Goal: Communication & Community: Answer question/provide support

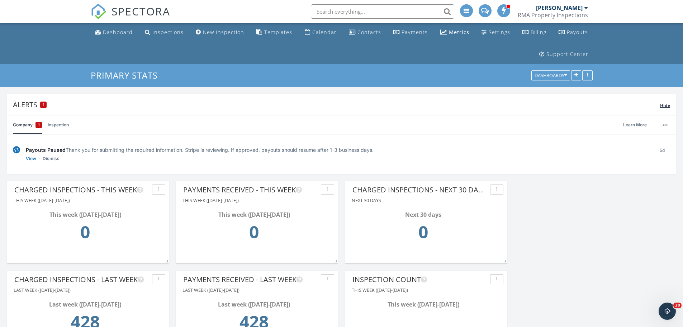
click at [34, 106] on div "Alerts 1" at bounding box center [336, 105] width 647 height 10
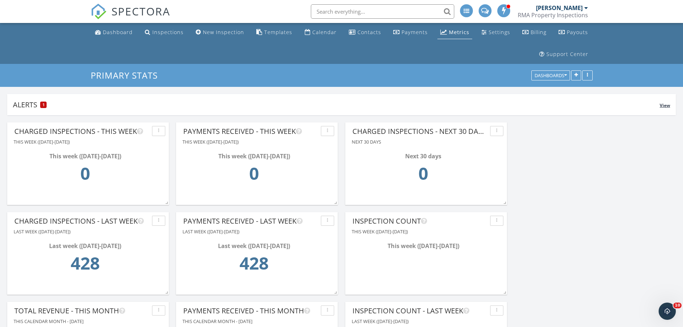
click at [34, 106] on div "Alerts 1" at bounding box center [336, 105] width 647 height 10
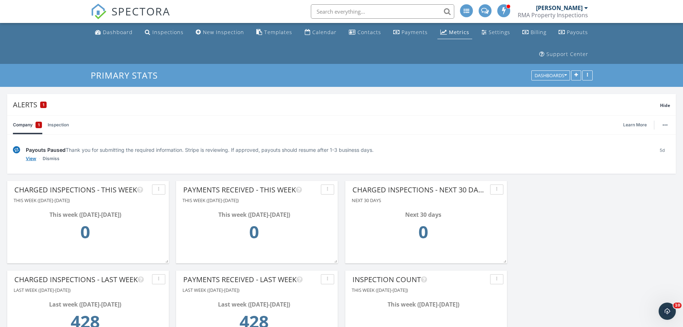
click at [33, 159] on link "View" at bounding box center [31, 158] width 10 height 7
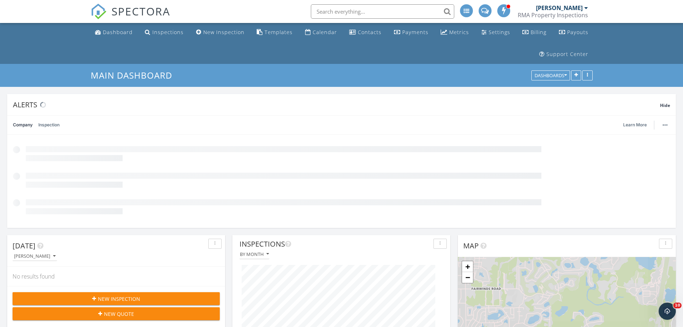
scroll to position [154, 218]
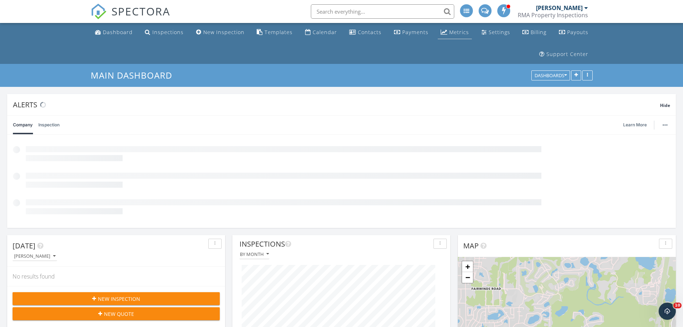
click at [443, 33] on div "Metrics" at bounding box center [444, 32] width 7 height 6
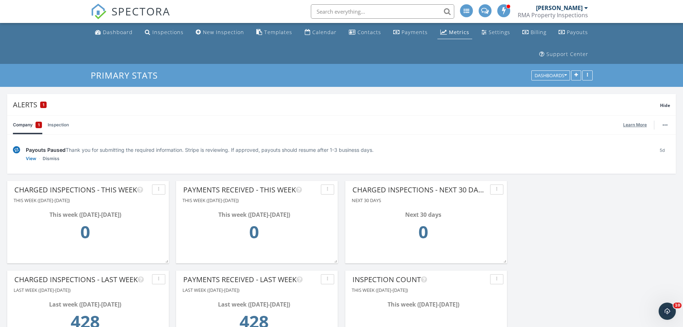
click at [632, 124] on link "Learn More" at bounding box center [637, 124] width 28 height 7
click at [665, 308] on icon "Open Intercom Messenger" at bounding box center [667, 310] width 12 height 12
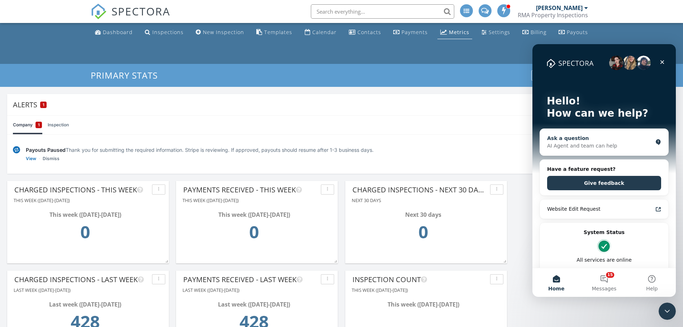
click at [612, 142] on div "Ask a question" at bounding box center [599, 138] width 105 height 8
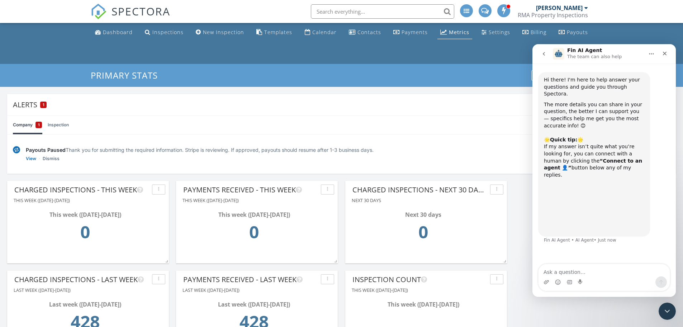
click at [586, 271] on textarea "Ask a question…" at bounding box center [604, 270] width 131 height 12
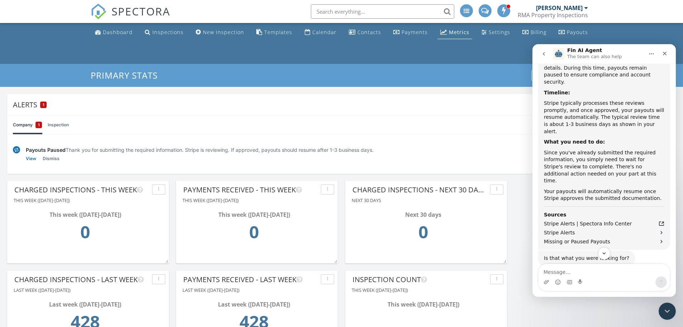
scroll to position [289, 0]
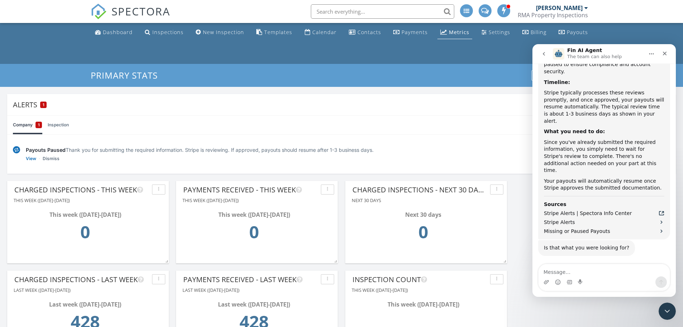
click at [624, 287] on button "Connect to an agent 👤" at bounding box center [632, 294] width 70 height 14
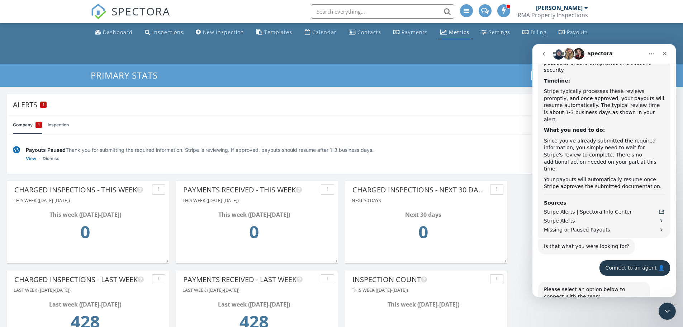
scroll to position [351, 0]
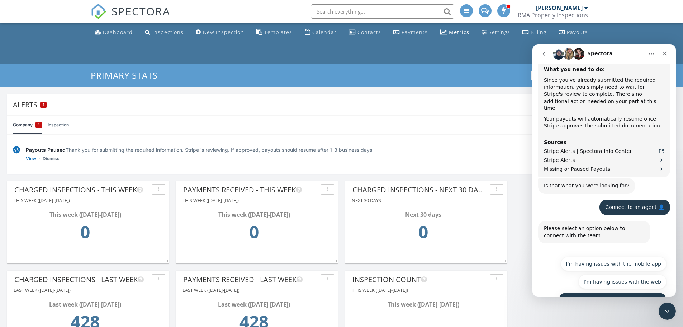
click at [624, 292] on button "I have questions about something else" at bounding box center [613, 299] width 108 height 14
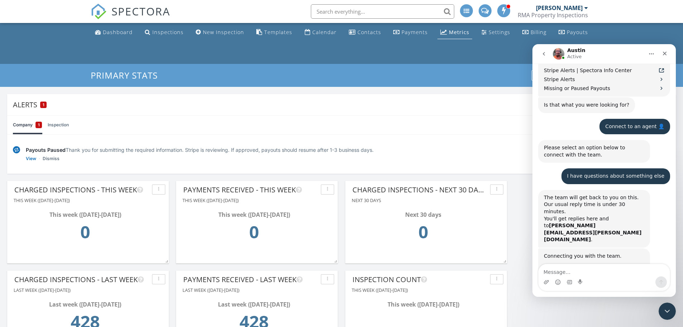
scroll to position [449, 0]
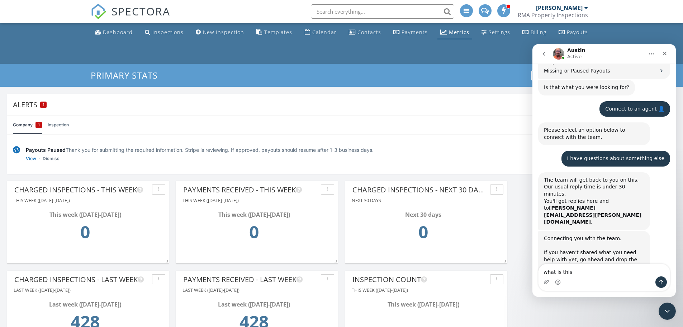
type textarea "what is this?"
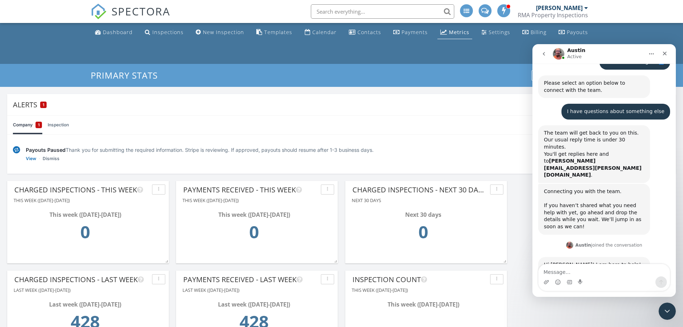
scroll to position [497, 0]
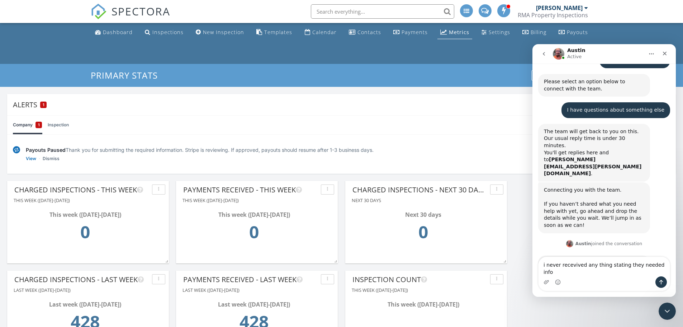
click at [573, 273] on textarea "i never recevived any thing stating they needed info" at bounding box center [604, 266] width 131 height 19
type textarea "i never recevied any thing stating they needed info"
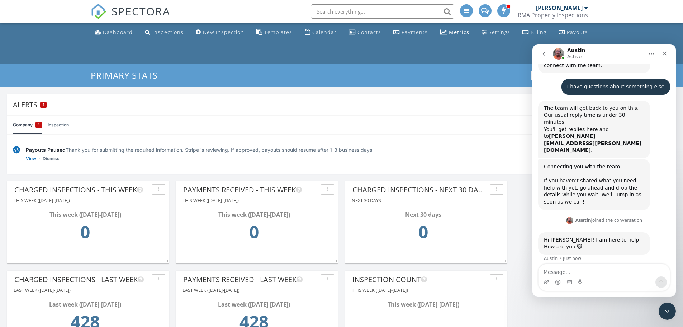
scroll to position [548, 0]
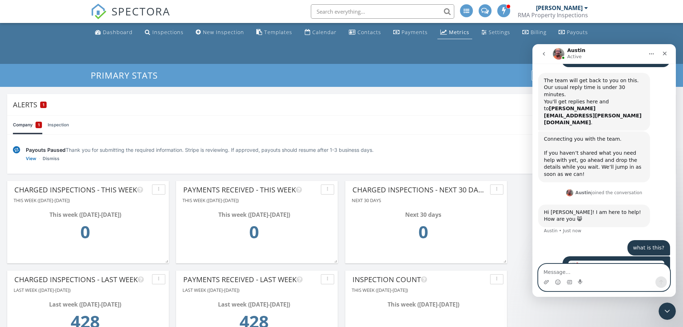
click at [569, 272] on textarea "Message…" at bounding box center [604, 270] width 131 height 12
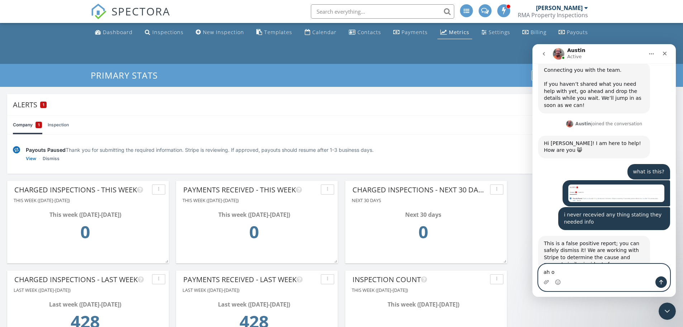
type textarea "ah ok"
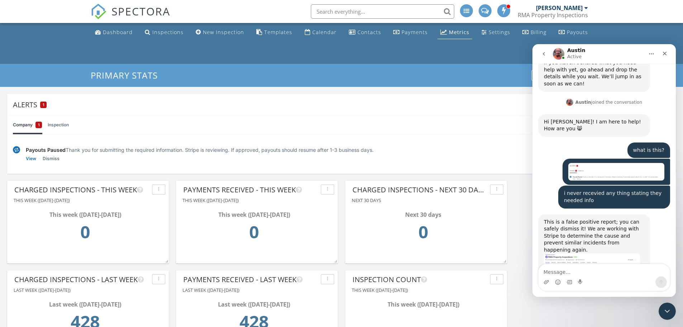
click at [579, 253] on img "Austin says…" at bounding box center [592, 280] width 96 height 54
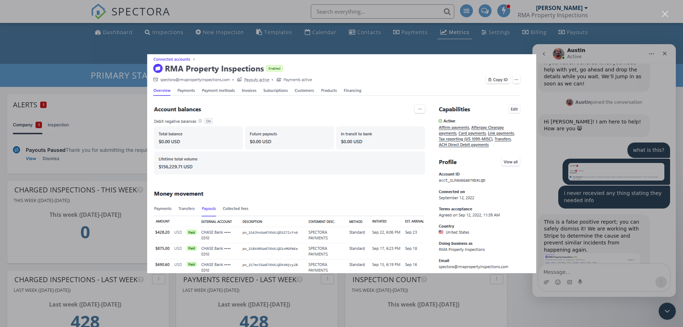
click at [606, 258] on div "Intercom messenger" at bounding box center [341, 163] width 683 height 327
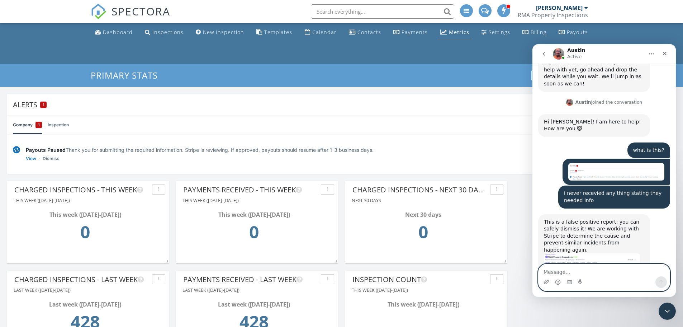
click at [601, 271] on textarea "Message…" at bounding box center [604, 270] width 131 height 12
click at [500, 115] on div "Alerts 1 Hide" at bounding box center [341, 104] width 669 height 21
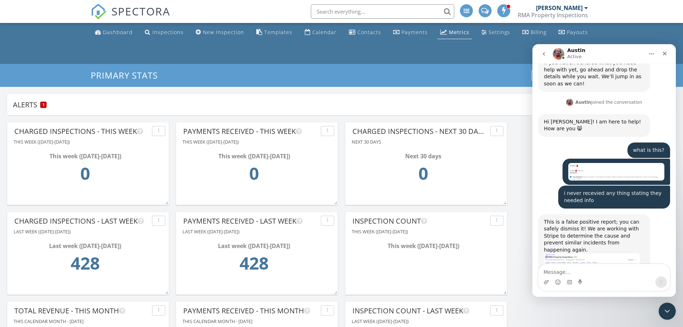
click at [652, 54] on icon "Home" at bounding box center [652, 54] width 6 height 6
click at [497, 105] on div "Alerts 1" at bounding box center [336, 105] width 647 height 10
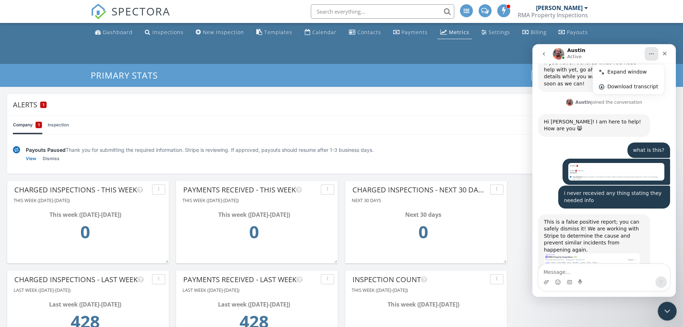
click at [674, 311] on div "Close Intercom Messenger" at bounding box center [666, 309] width 17 height 17
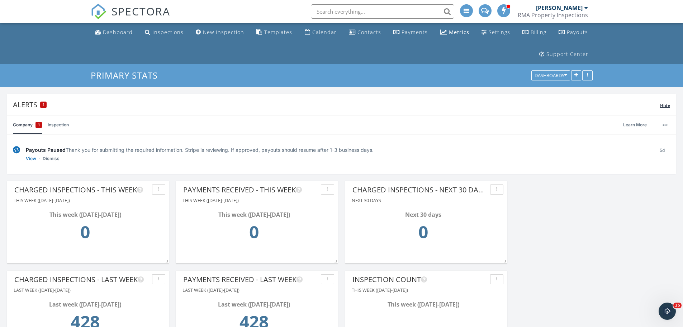
scroll to position [666, 0]
click at [50, 159] on link "Dismiss" at bounding box center [51, 158] width 17 height 7
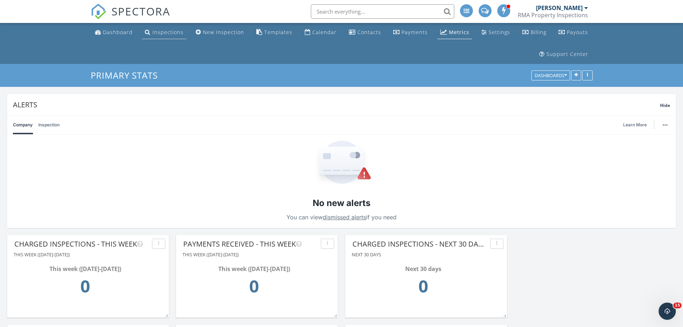
click at [159, 28] on link "Inspections" at bounding box center [164, 32] width 44 height 13
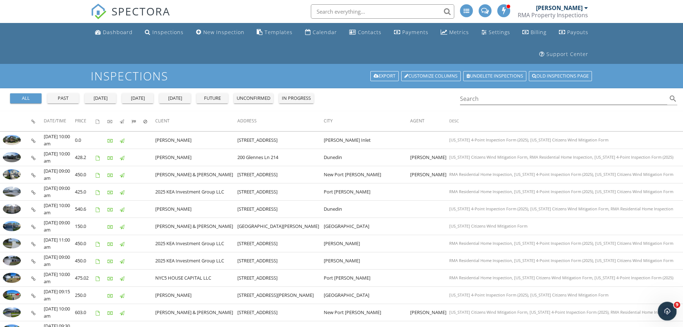
click at [667, 308] on icon "Open Intercom Messenger" at bounding box center [667, 310] width 12 height 12
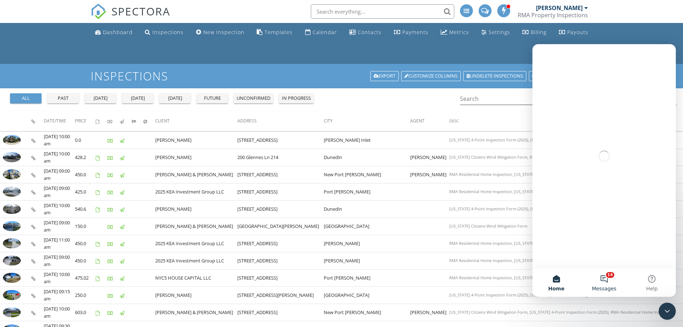
click at [606, 281] on button "14 Messages" at bounding box center [604, 282] width 48 height 29
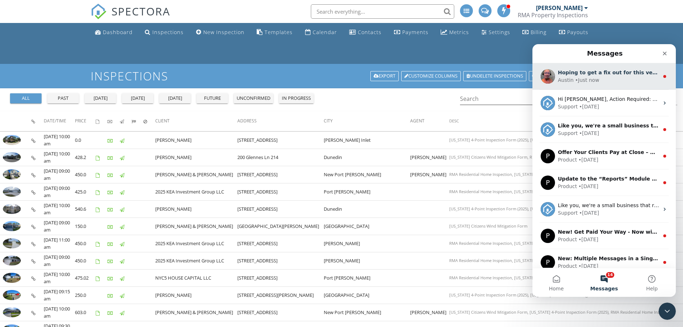
click at [604, 80] on div "Austin • Just now" at bounding box center [608, 80] width 101 height 8
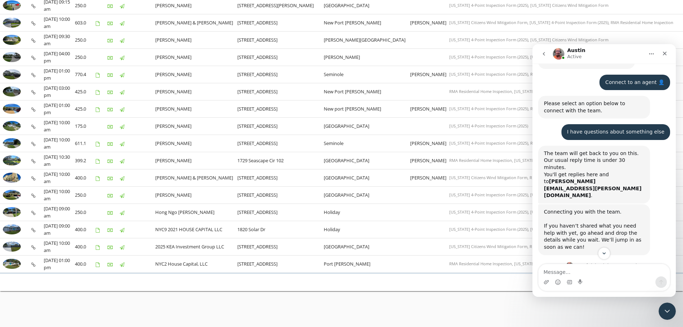
scroll to position [660, 0]
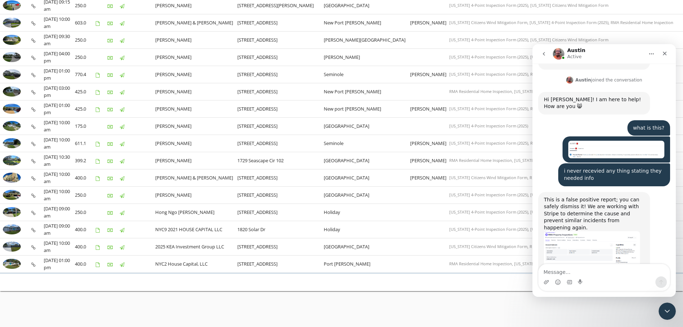
click at [579, 273] on textarea "Message…" at bounding box center [604, 270] width 131 height 12
type textarea "ok, seems alot of things are breaking lately"
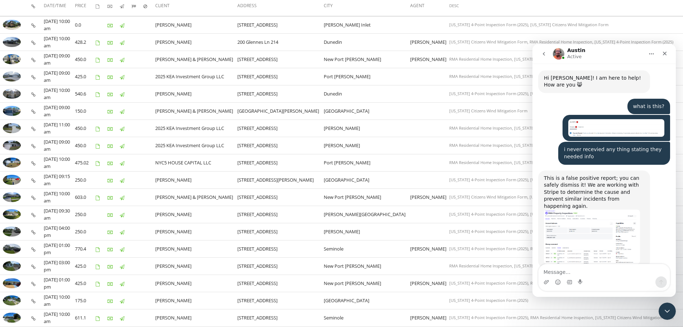
scroll to position [0, 0]
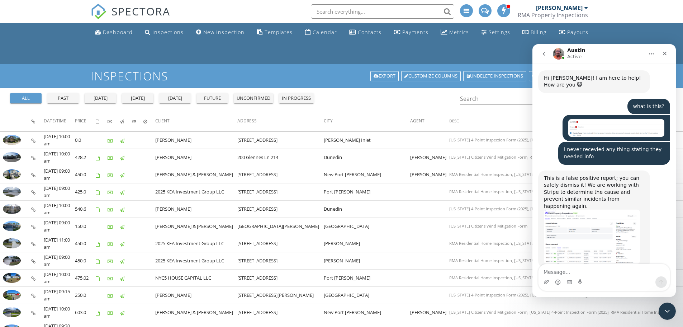
click at [609, 273] on textarea "Message…" at bounding box center [604, 270] width 131 height 12
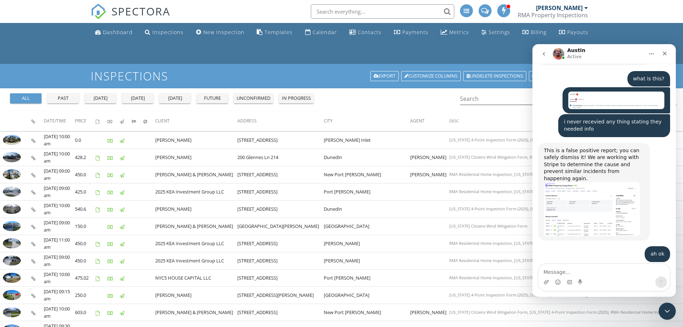
scroll to position [710, 0]
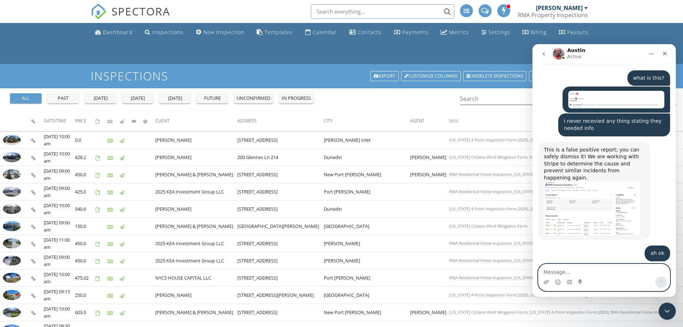
click at [583, 275] on textarea "Message…" at bounding box center [604, 270] width 131 height 12
click at [586, 273] on textarea "Message…" at bounding box center [604, 270] width 131 height 12
type textarea "if it aint broke, dont fix it"
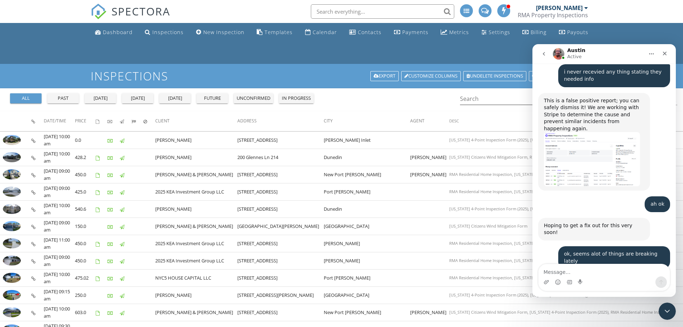
scroll to position [760, 0]
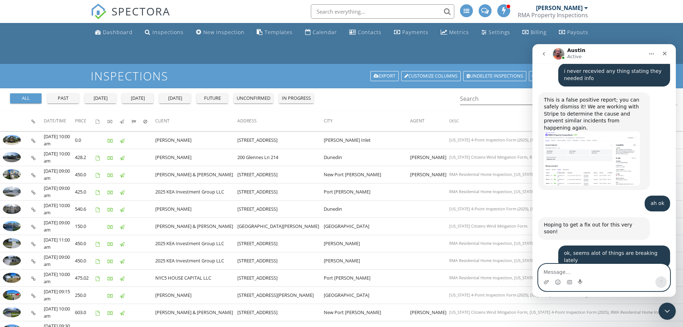
click at [560, 270] on textarea "Message…" at bounding box center [604, 270] width 131 height 12
type textarea "it does when you dont mess with it lol"
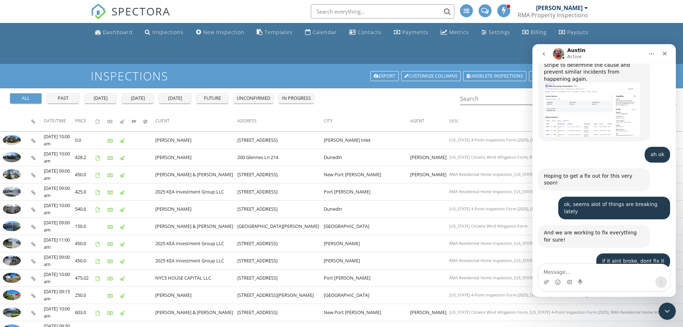
scroll to position [809, 0]
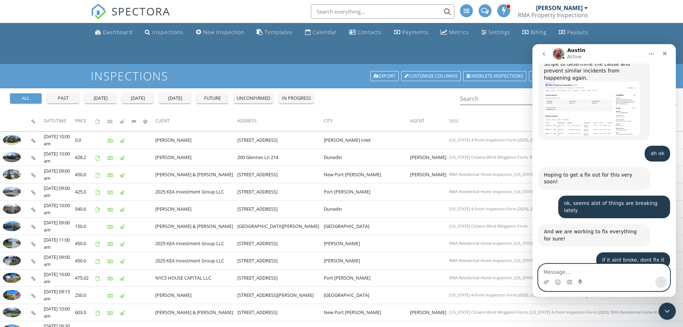
click at [588, 272] on textarea "Message…" at bounding box center [604, 270] width 131 height 12
type textarea "not at the moment"
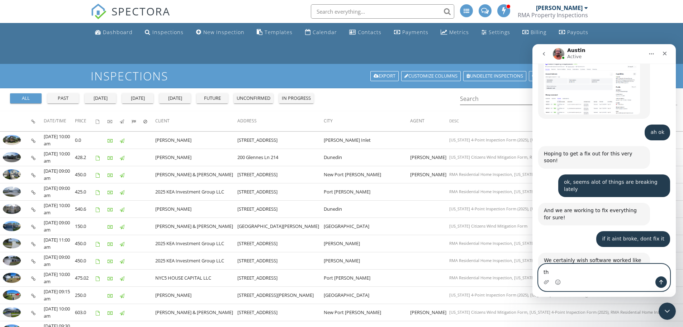
type textarea "thx"
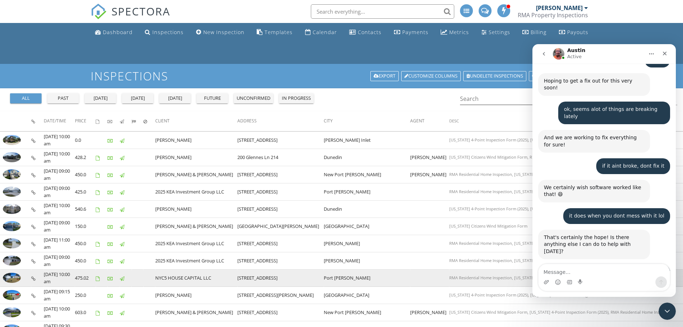
scroll to position [961, 0]
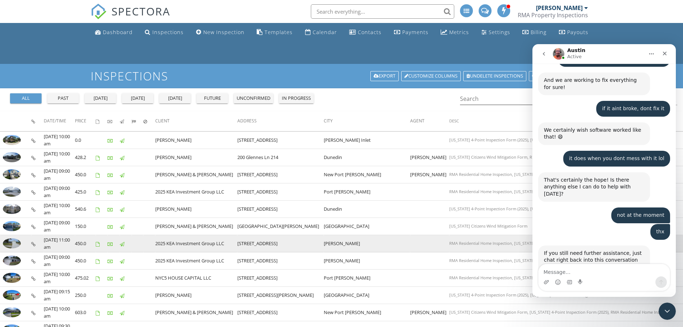
scroll to position [980, 0]
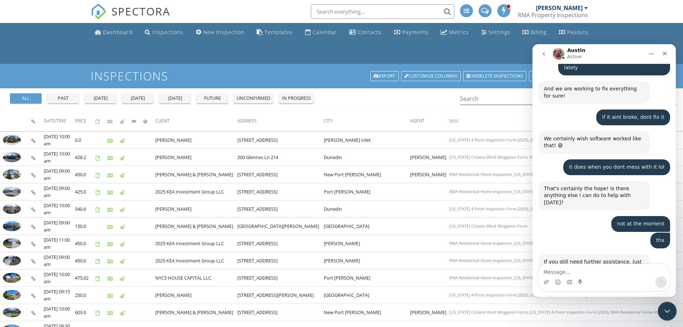
click at [667, 311] on icon "Close Intercom Messenger" at bounding box center [666, 309] width 5 height 3
